Goal: Task Accomplishment & Management: Manage account settings

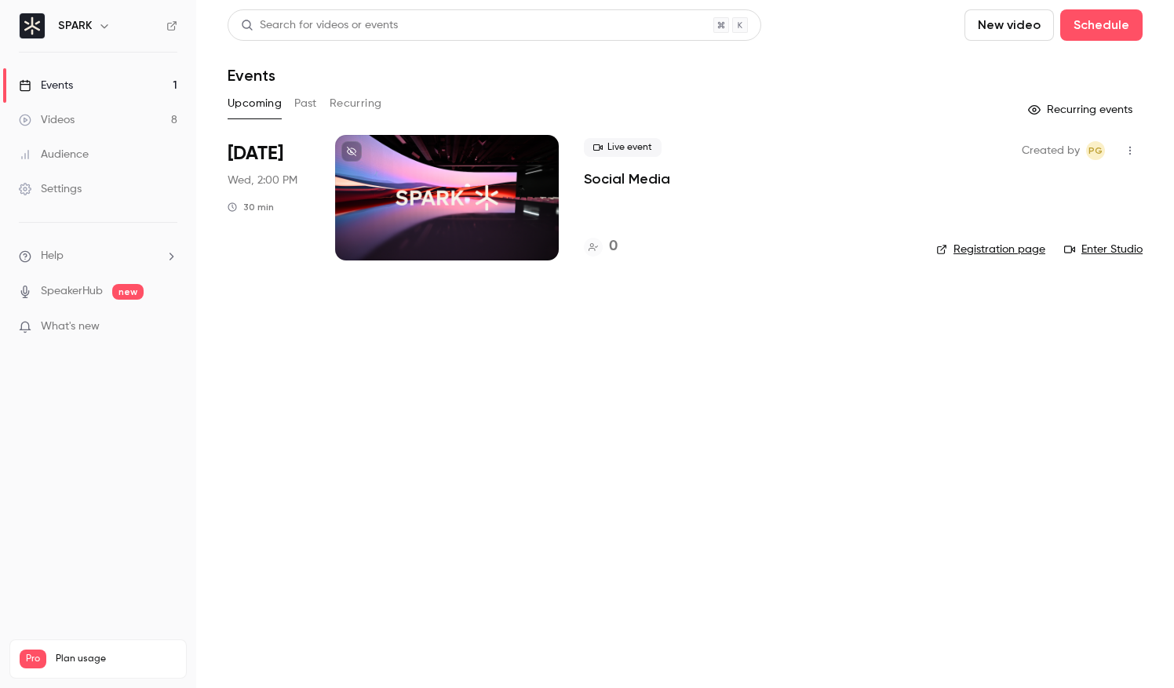
click at [478, 226] on div at bounding box center [447, 198] width 224 height 126
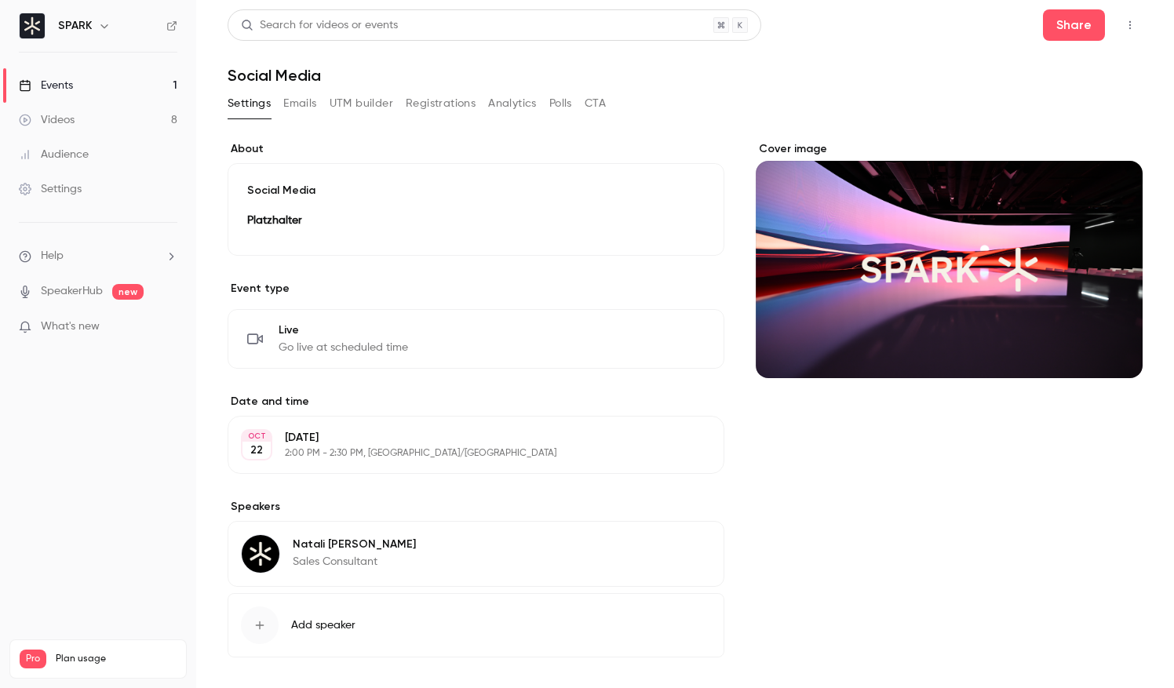
click at [307, 216] on p "Platzhalter" at bounding box center [476, 220] width 458 height 19
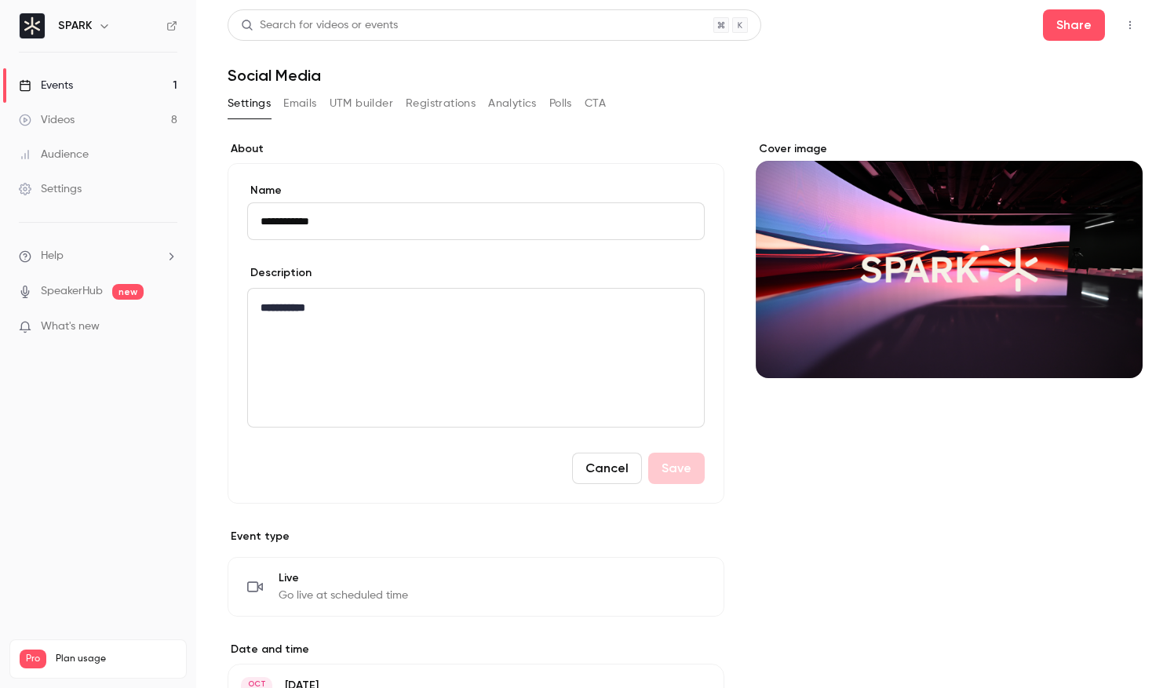
click at [837, 574] on div "Cover image" at bounding box center [949, 548] width 387 height 815
click at [22, 17] on img at bounding box center [32, 25] width 25 height 25
